Goal: Understand process/instructions: Learn how to perform a task or action

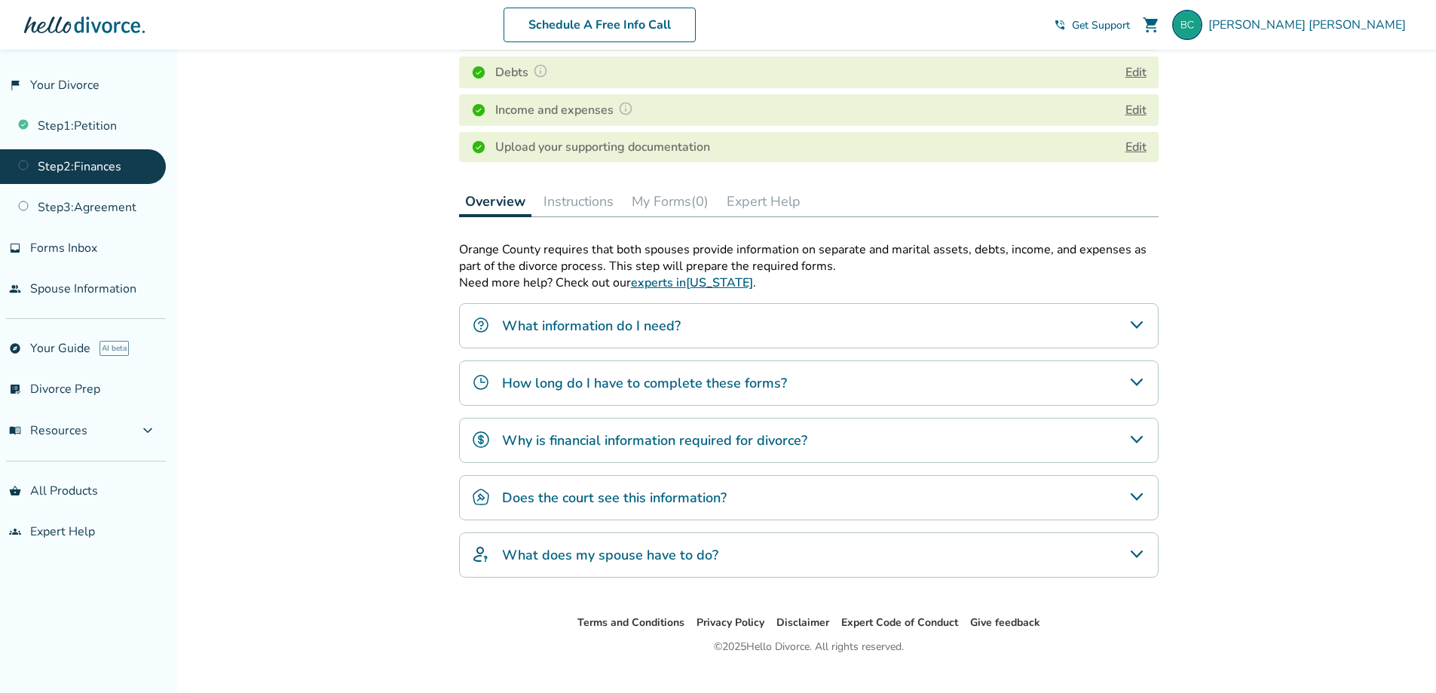
scroll to position [333, 0]
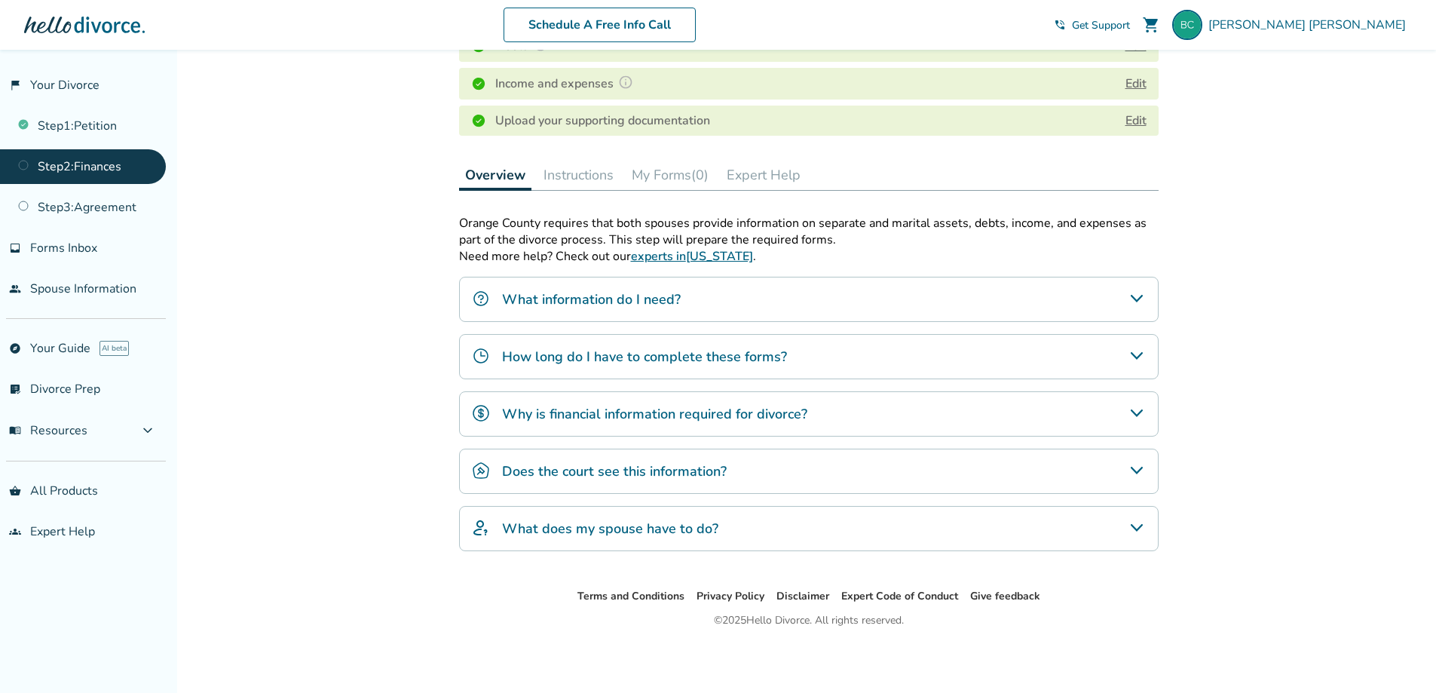
click at [1137, 529] on icon "What does my spouse have to do?" at bounding box center [1136, 528] width 12 height 8
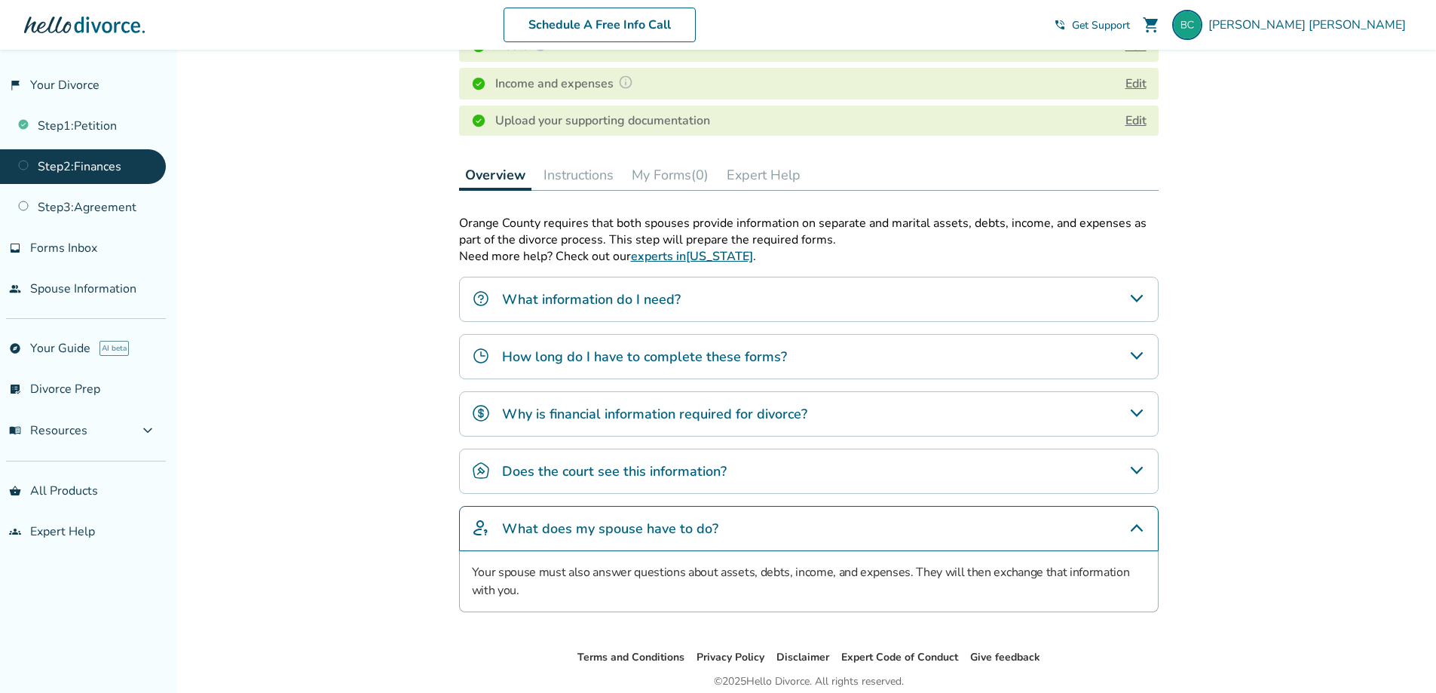
click at [1140, 524] on icon "What does my spouse have to do?" at bounding box center [1137, 528] width 18 height 18
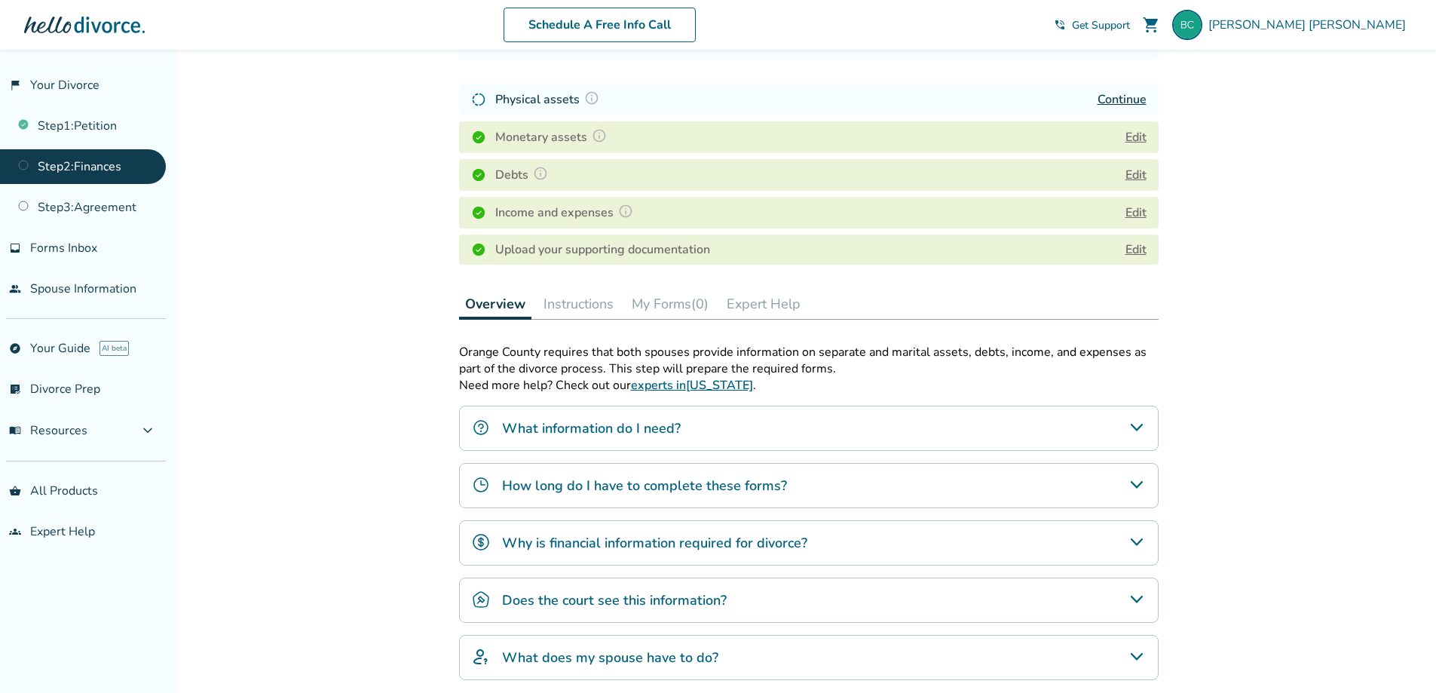
scroll to position [204, 0]
click at [697, 384] on link "experts in [US_STATE]" at bounding box center [692, 386] width 122 height 17
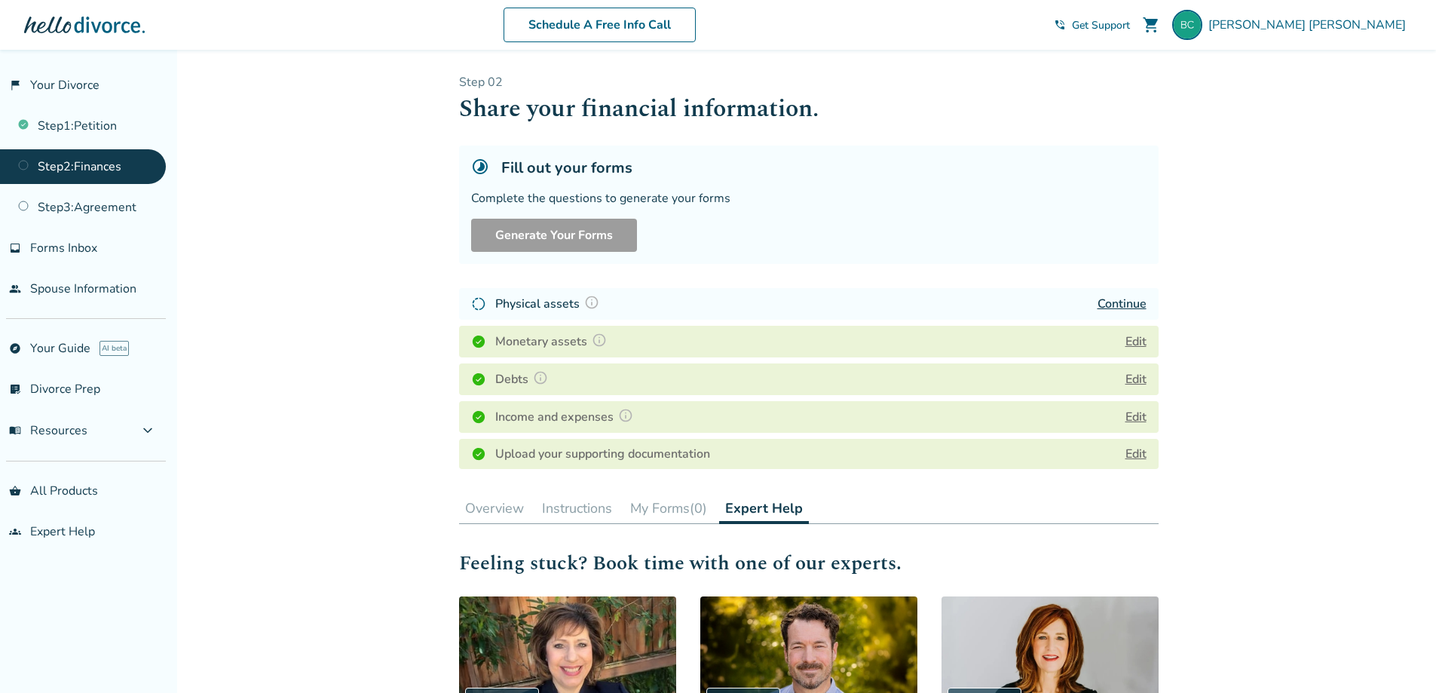
click at [509, 510] on button "Overview" at bounding box center [494, 508] width 71 height 30
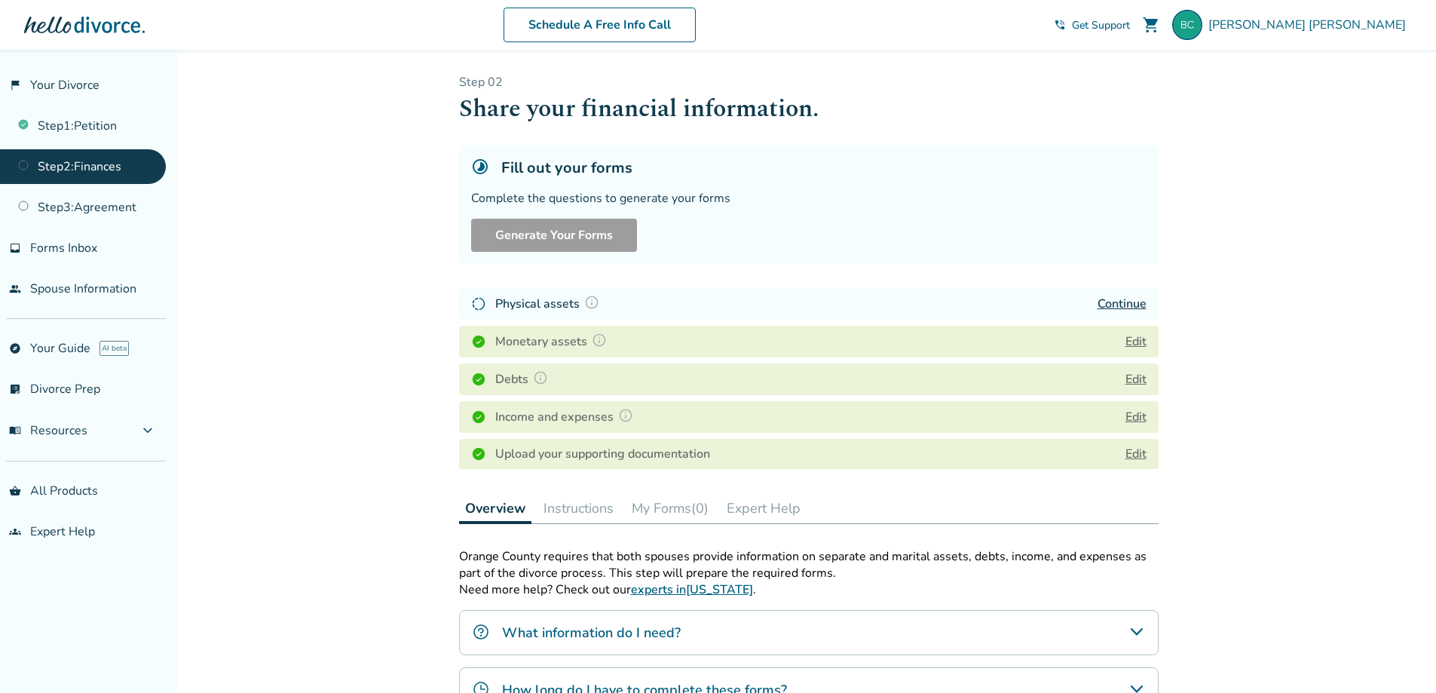
click at [579, 505] on button "Instructions" at bounding box center [578, 508] width 82 height 30
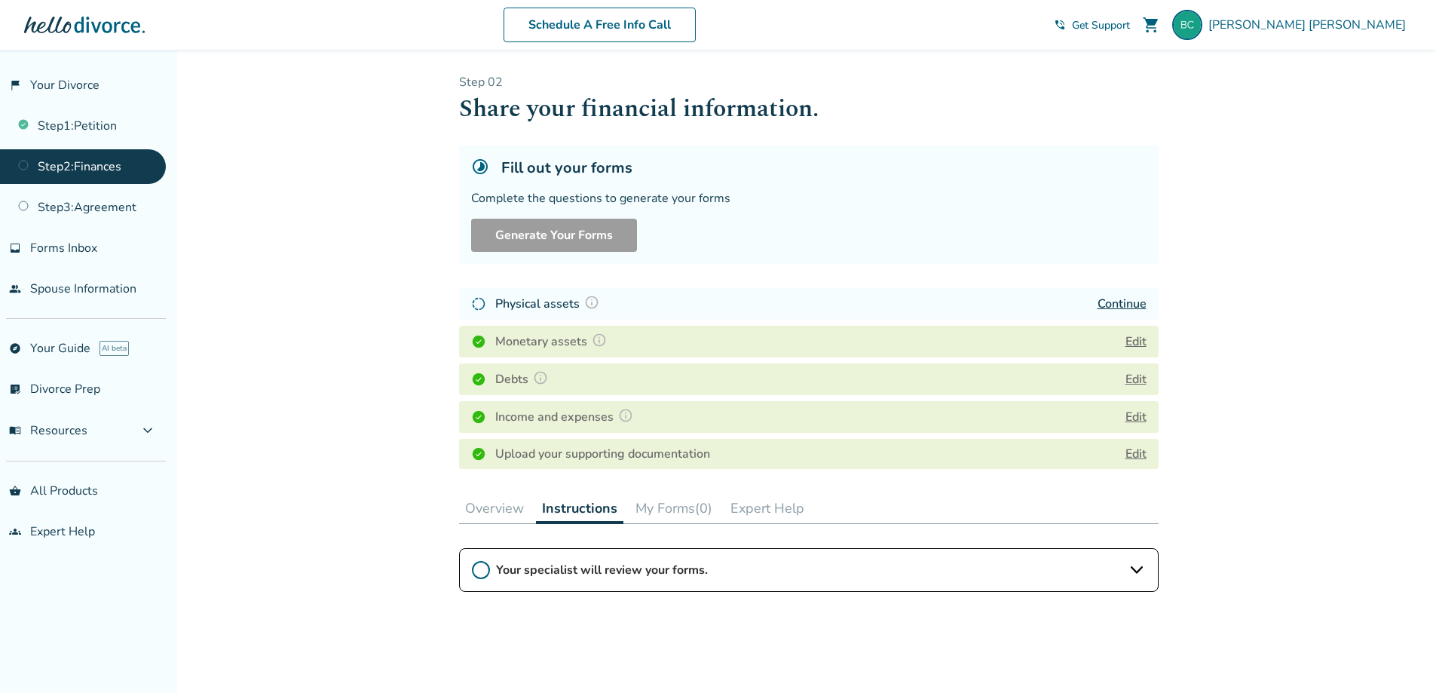
click at [482, 568] on icon at bounding box center [481, 570] width 18 height 18
click at [1134, 574] on icon at bounding box center [1137, 570] width 18 height 18
click at [1141, 572] on icon at bounding box center [1137, 570] width 18 height 18
click at [1141, 572] on icon at bounding box center [1137, 570] width 12 height 8
click at [1355, 27] on span "[PERSON_NAME]" at bounding box center [1310, 25] width 204 height 17
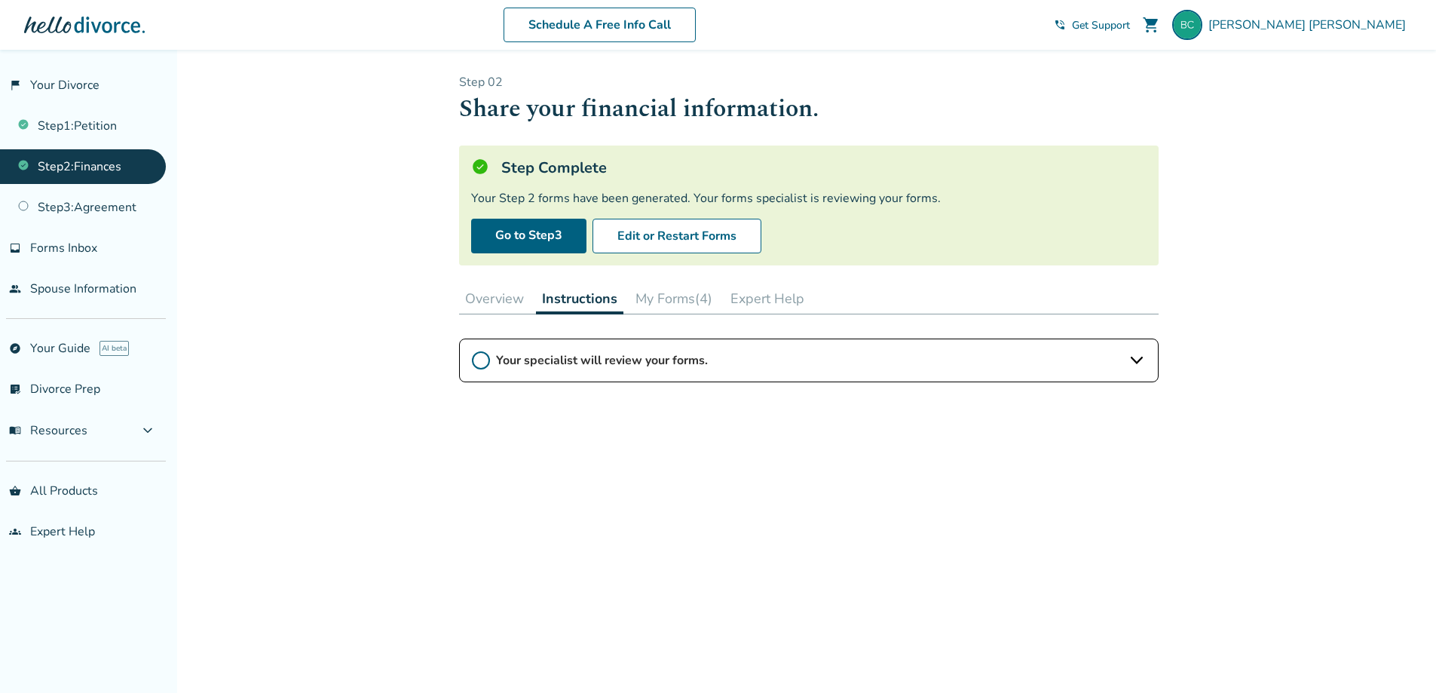
click at [687, 299] on button "My Forms (4)" at bounding box center [673, 298] width 89 height 30
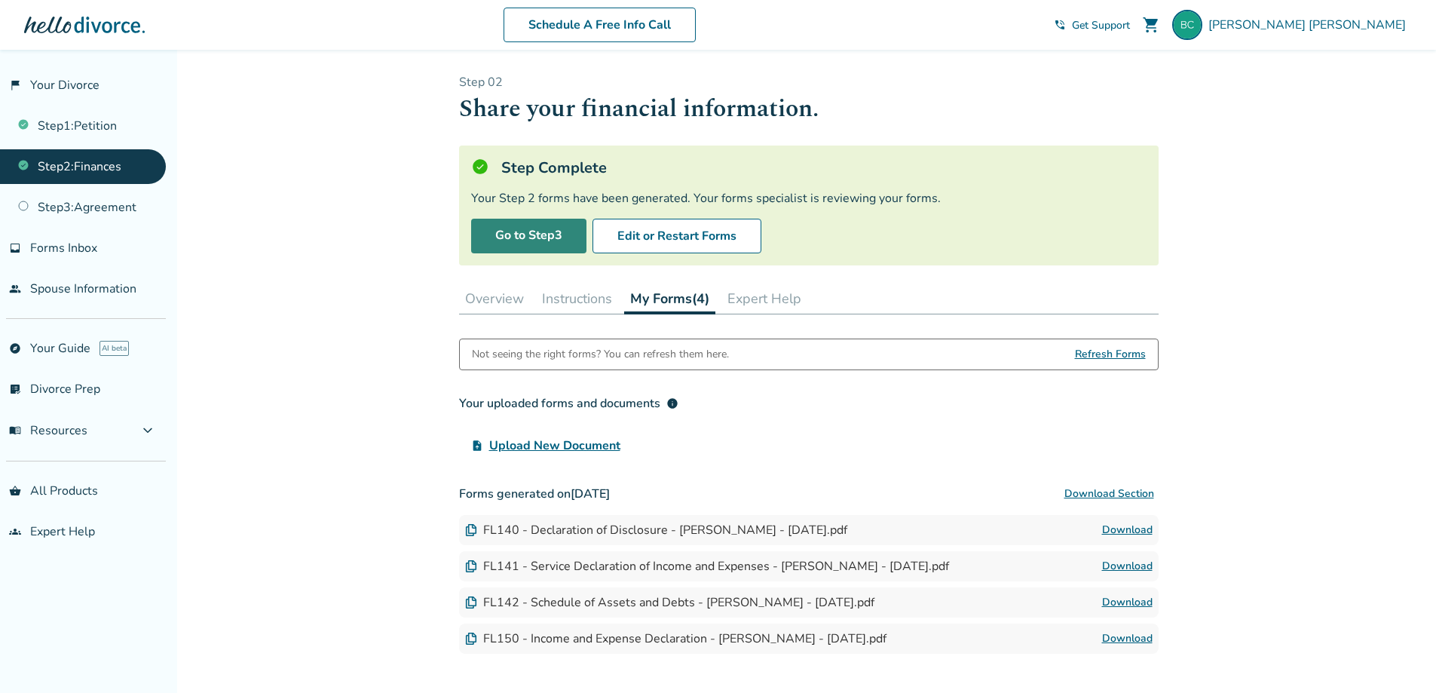
click at [547, 235] on link "Go to Step 3" at bounding box center [528, 236] width 115 height 35
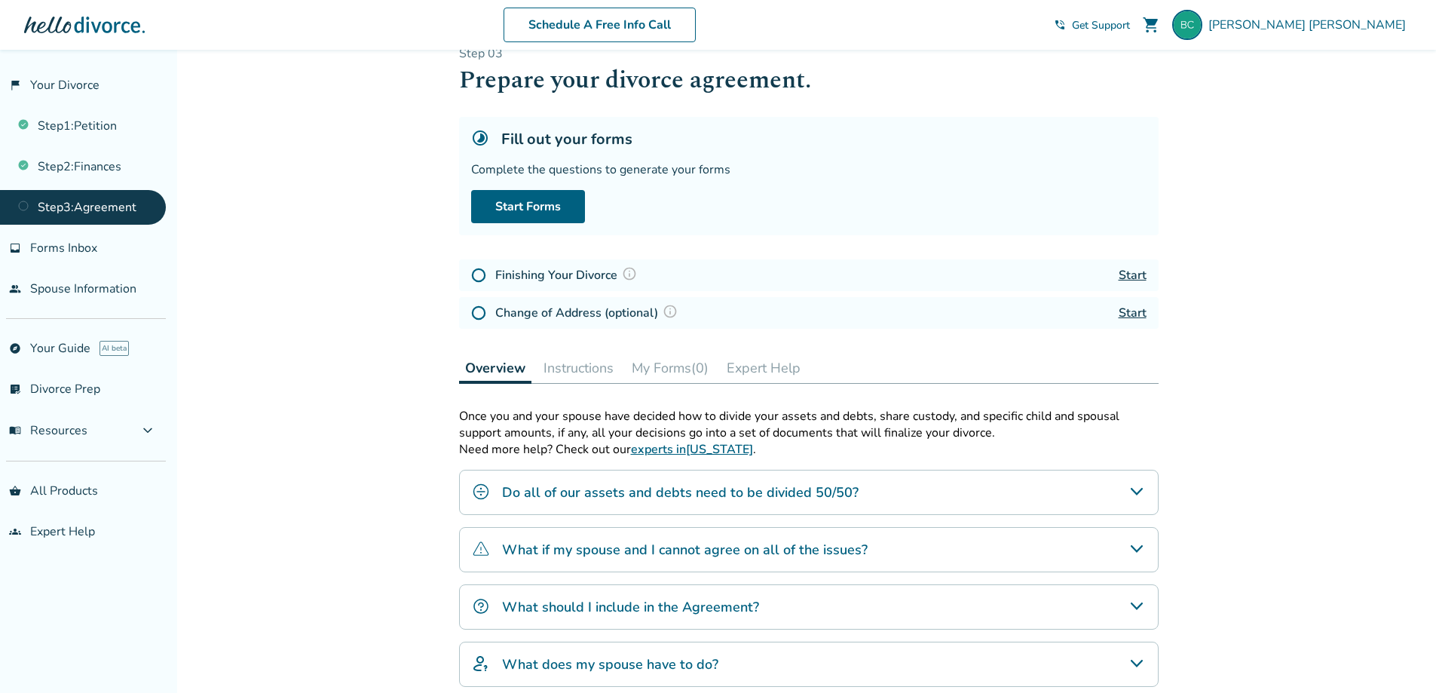
scroll to position [14, 0]
